Goal: Task Accomplishment & Management: Complete application form

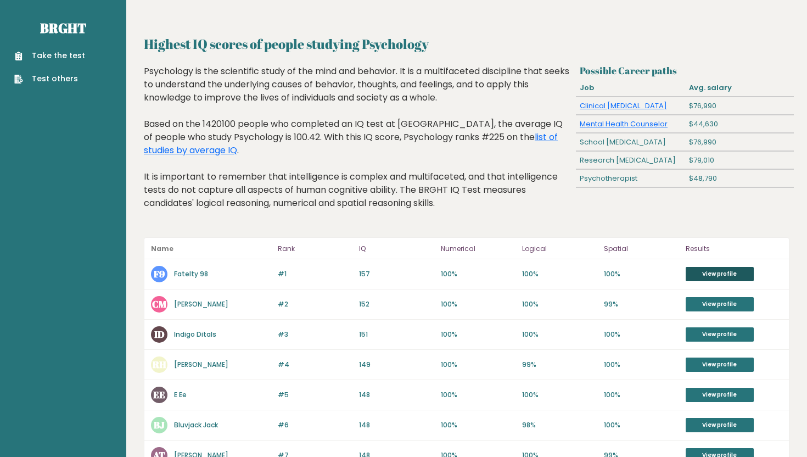
click at [730, 269] on link "View profile" at bounding box center [720, 274] width 68 height 14
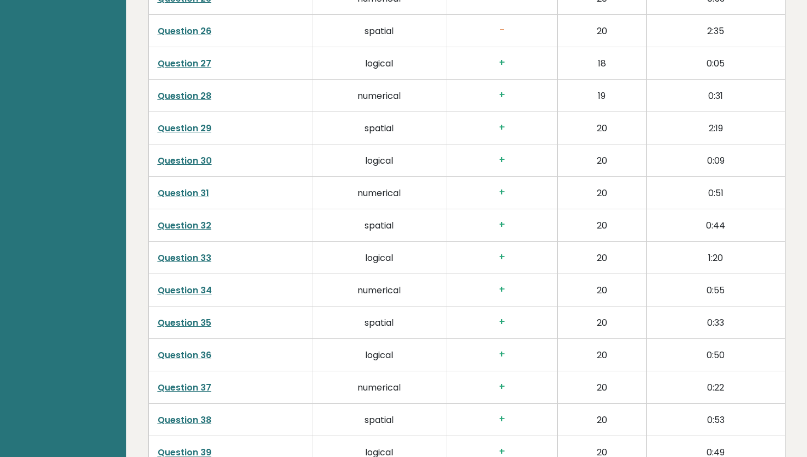
scroll to position [2648, 0]
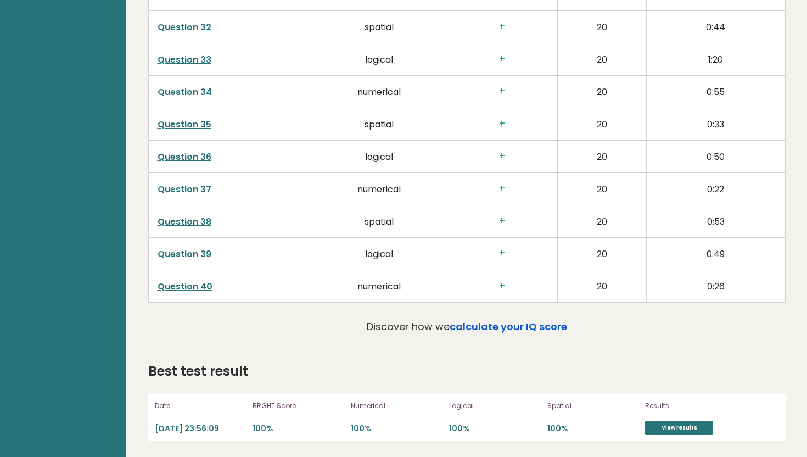
click at [489, 327] on link "calculate your IQ score" at bounding box center [508, 327] width 117 height 14
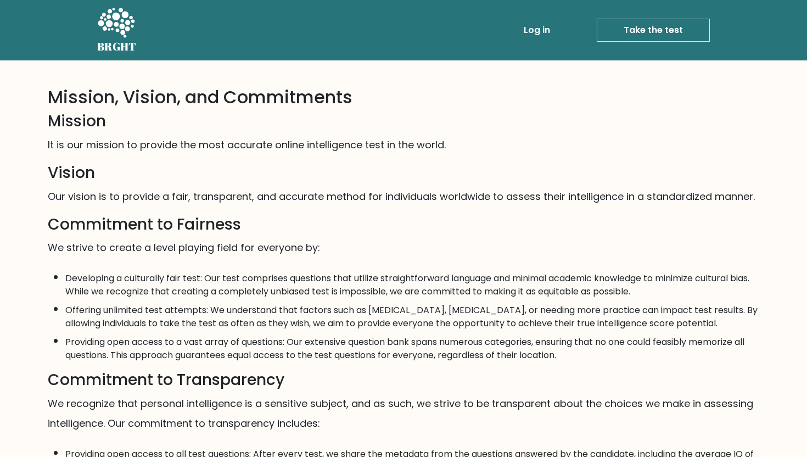
click at [610, 26] on link "Take the test" at bounding box center [653, 30] width 113 height 23
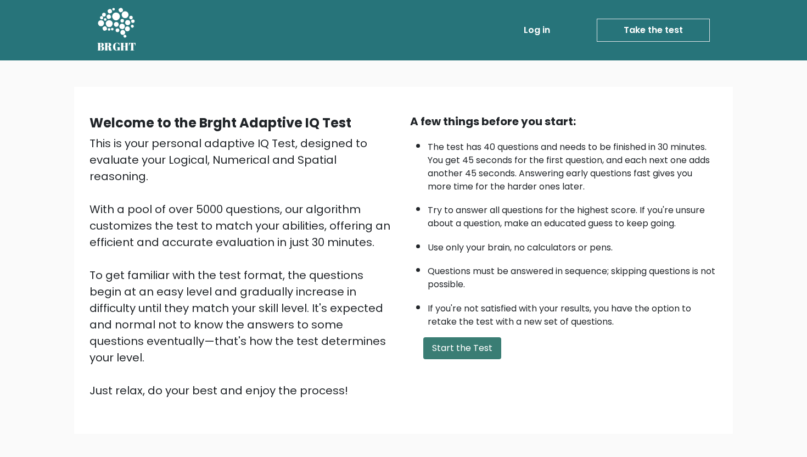
click at [438, 350] on button "Start the Test" at bounding box center [462, 348] width 78 height 22
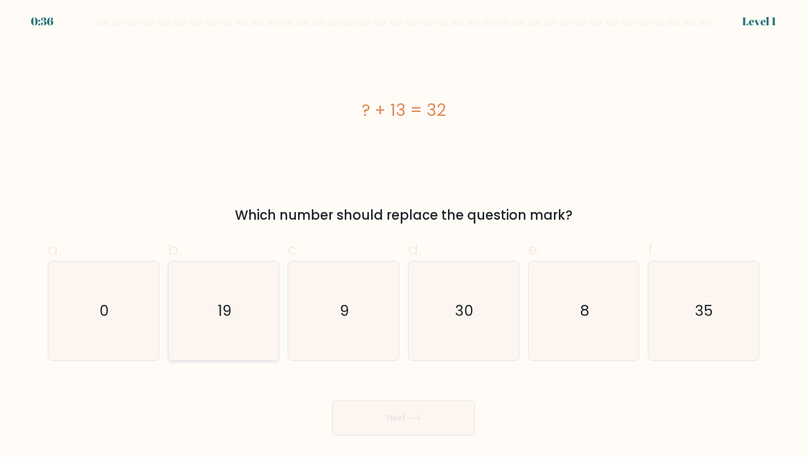
click at [223, 296] on icon "19" at bounding box center [223, 310] width 99 height 99
click at [404, 236] on input "b. 19" at bounding box center [404, 231] width 1 height 7
radio input "true"
click at [400, 413] on button "Next" at bounding box center [403, 417] width 143 height 35
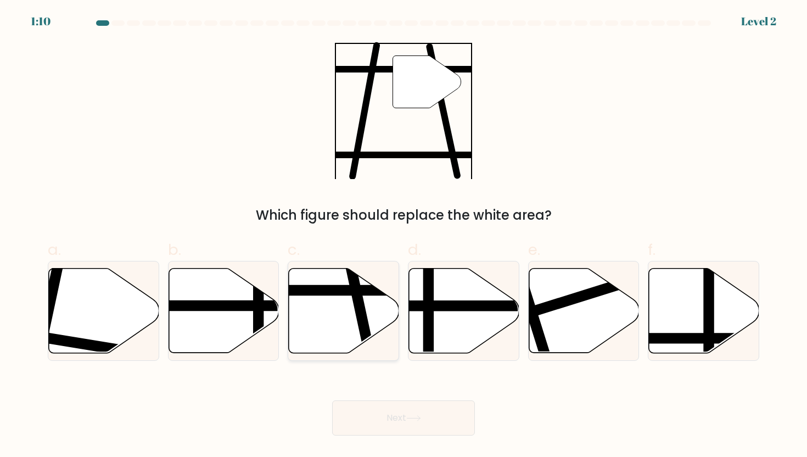
click at [334, 314] on icon at bounding box center [344, 310] width 110 height 85
click at [404, 236] on input "c." at bounding box center [404, 231] width 1 height 7
radio input "true"
click at [389, 411] on button "Next" at bounding box center [403, 417] width 143 height 35
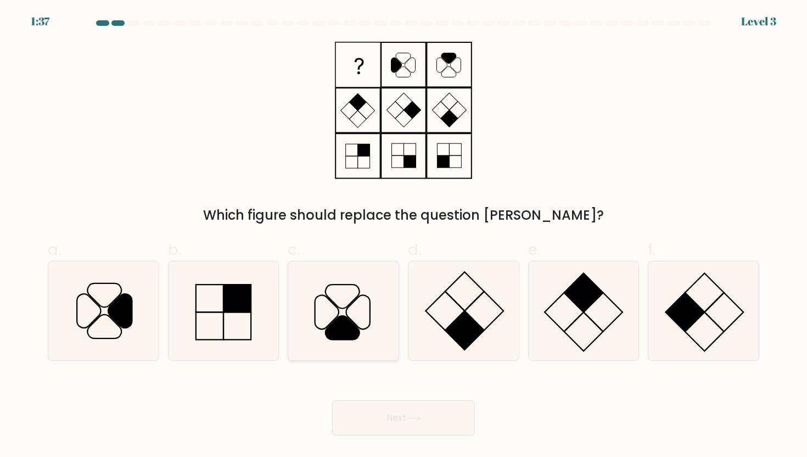
click at [345, 332] on icon at bounding box center [342, 328] width 34 height 24
click at [404, 236] on input "c." at bounding box center [404, 231] width 1 height 7
radio input "true"
click at [398, 426] on button "Next" at bounding box center [403, 417] width 143 height 35
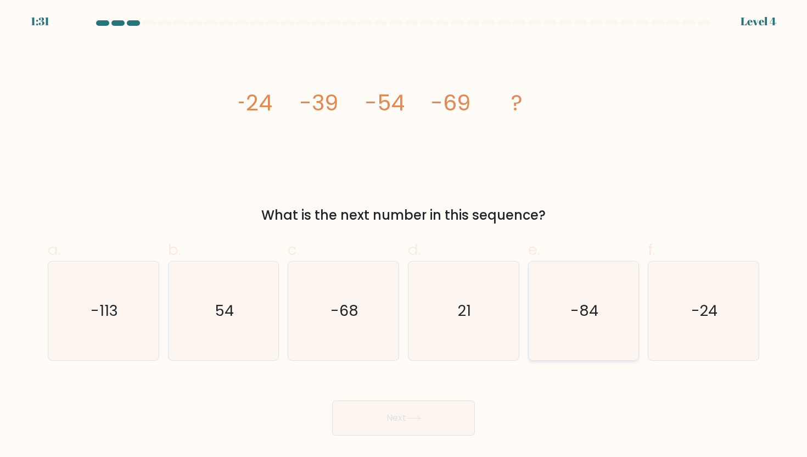
click at [579, 325] on icon "-84" at bounding box center [583, 310] width 99 height 99
click at [404, 236] on input "e. -84" at bounding box center [404, 231] width 1 height 7
radio input "true"
click at [422, 427] on button "Next" at bounding box center [403, 417] width 143 height 35
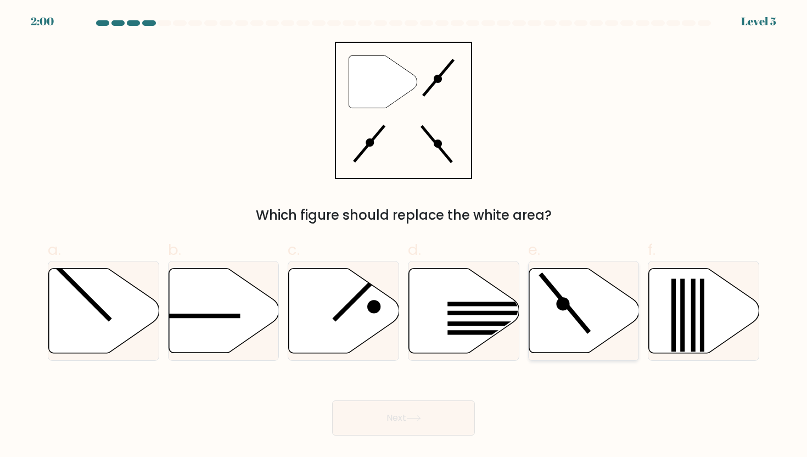
click at [590, 311] on icon at bounding box center [584, 310] width 110 height 85
click at [404, 236] on input "e." at bounding box center [404, 231] width 1 height 7
radio input "true"
click at [452, 411] on button "Next" at bounding box center [403, 417] width 143 height 35
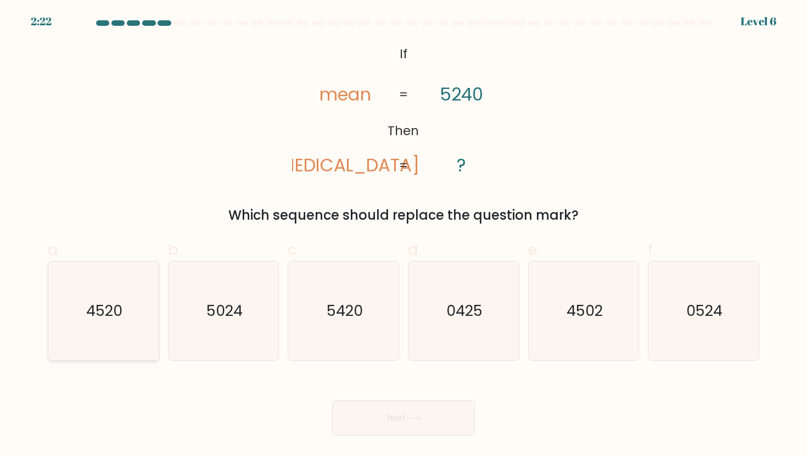
click at [113, 304] on text "4520" at bounding box center [104, 310] width 36 height 20
click at [404, 236] on input "a. 4520" at bounding box center [404, 231] width 1 height 7
radio input "true"
click at [413, 430] on button "Next" at bounding box center [403, 417] width 143 height 35
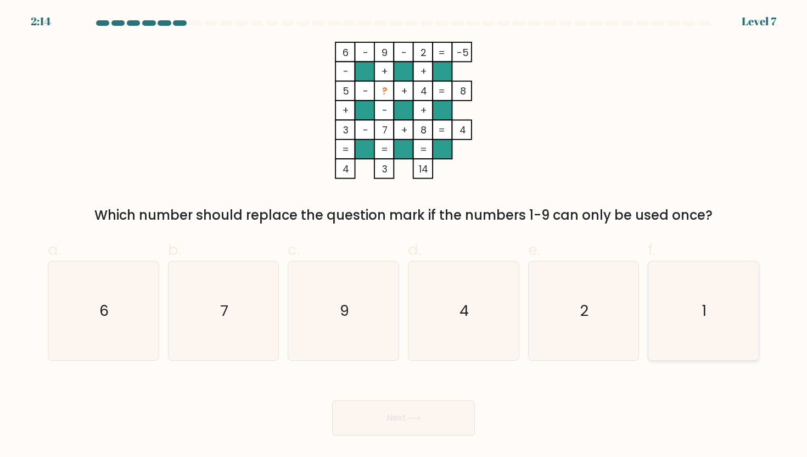
click at [711, 311] on icon "1" at bounding box center [703, 310] width 99 height 99
click at [404, 236] on input "f. 1" at bounding box center [404, 231] width 1 height 7
radio input "true"
click at [407, 409] on button "Next" at bounding box center [403, 417] width 143 height 35
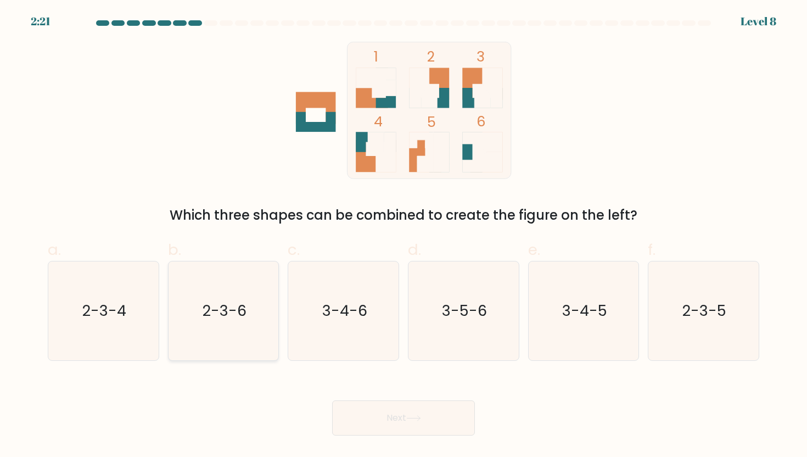
click at [215, 309] on text "2-3-6" at bounding box center [225, 310] width 44 height 20
click at [404, 236] on input "b. 2-3-6" at bounding box center [404, 231] width 1 height 7
radio input "true"
click at [418, 422] on button "Next" at bounding box center [403, 417] width 143 height 35
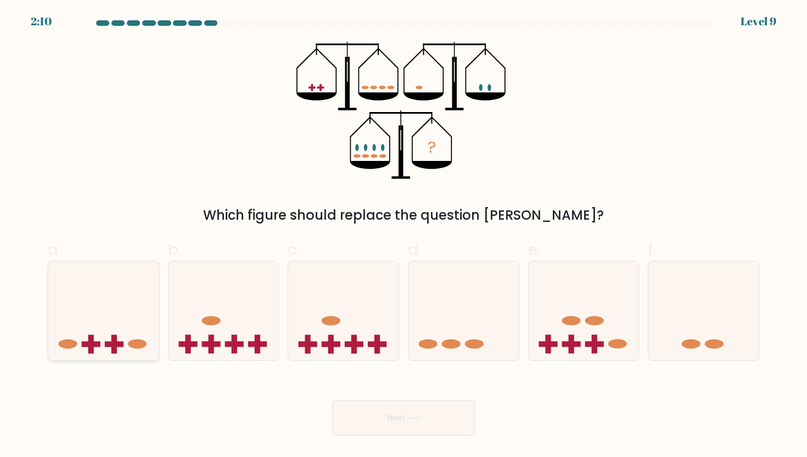
click at [102, 326] on icon at bounding box center [103, 310] width 110 height 91
click at [404, 236] on input "a." at bounding box center [404, 231] width 1 height 7
radio input "true"
click at [455, 426] on button "Next" at bounding box center [403, 417] width 143 height 35
